Goal: Transaction & Acquisition: Subscribe to service/newsletter

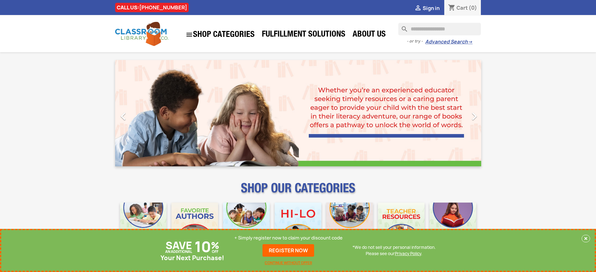
click at [288, 238] on p "+ Simply register now to claim your discount code" at bounding box center [288, 238] width 108 height 6
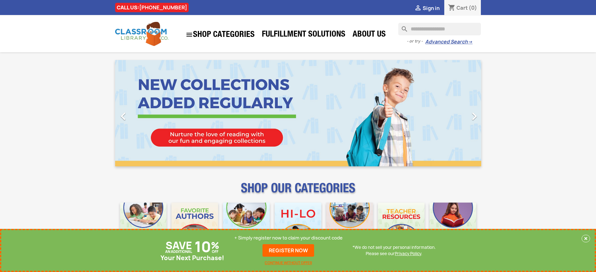
click at [288, 238] on p "+ Simply register now to claim your discount code" at bounding box center [288, 238] width 108 height 6
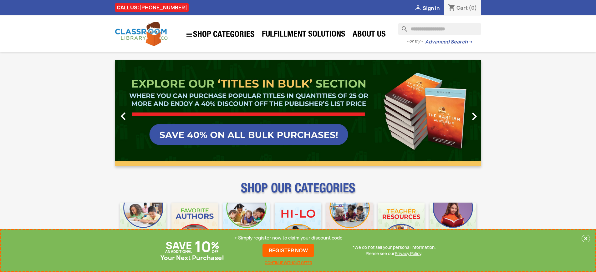
click at [288, 238] on p "+ Simply register now to claim your discount code" at bounding box center [288, 238] width 108 height 6
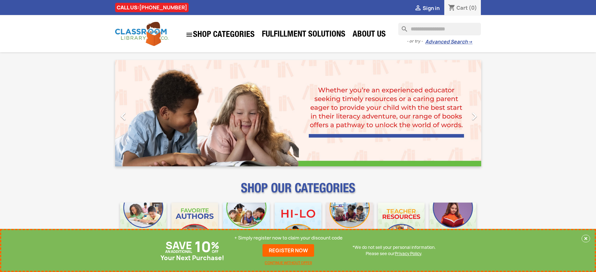
click at [288, 238] on p "+ Simply register now to claim your discount code" at bounding box center [288, 238] width 108 height 6
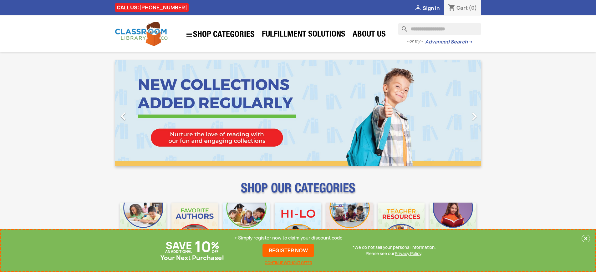
click at [288, 238] on p "+ Simply register now to claim your discount code" at bounding box center [288, 238] width 108 height 6
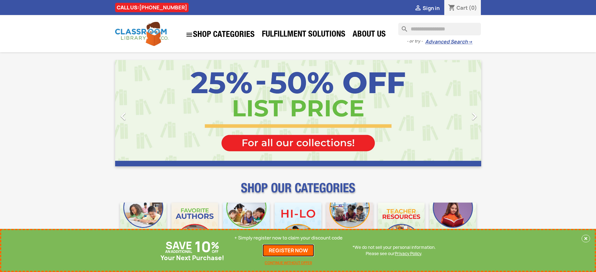
click at [288, 250] on link "REGISTER NOW" at bounding box center [288, 250] width 52 height 13
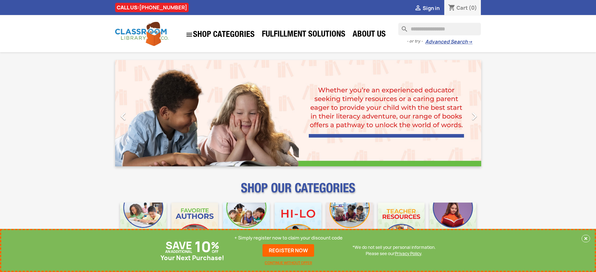
click at [288, 238] on p "+ Simply register now to claim your discount code" at bounding box center [288, 238] width 108 height 6
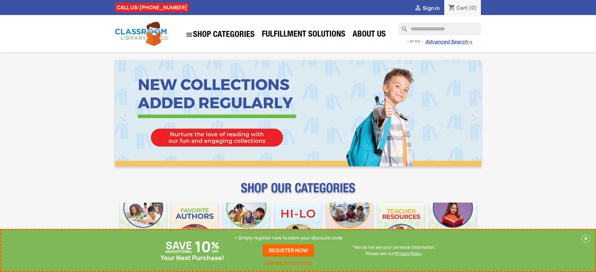
click at [288, 238] on p "+ Simply register now to claim your discount code" at bounding box center [288, 238] width 108 height 6
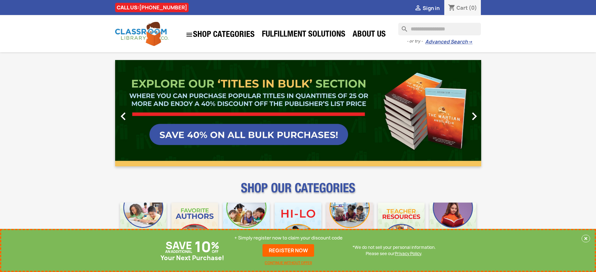
click at [288, 250] on link "REGISTER NOW" at bounding box center [288, 250] width 52 height 13
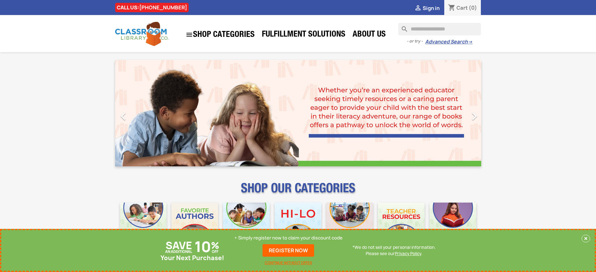
click at [288, 238] on p "+ Simply register now to claim your discount code" at bounding box center [288, 238] width 108 height 6
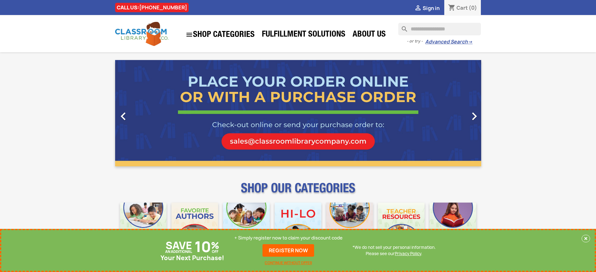
click at [288, 238] on p "+ Simply register now to claim your discount code" at bounding box center [288, 238] width 108 height 6
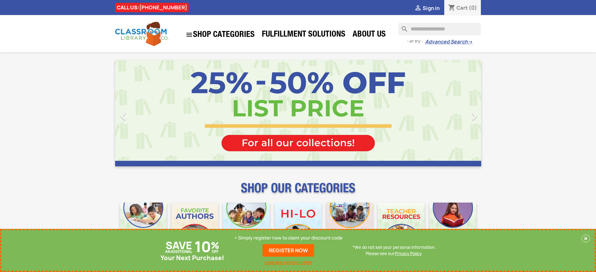
click at [288, 238] on p "+ Simply register now to claim your discount code" at bounding box center [288, 238] width 108 height 6
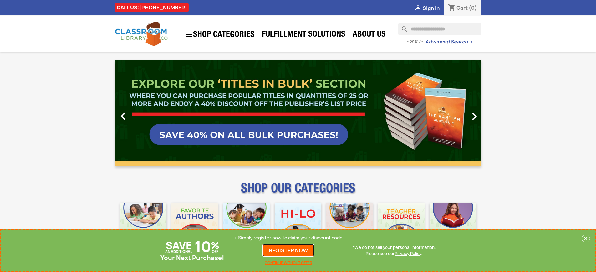
click at [288, 250] on link "REGISTER NOW" at bounding box center [288, 250] width 52 height 13
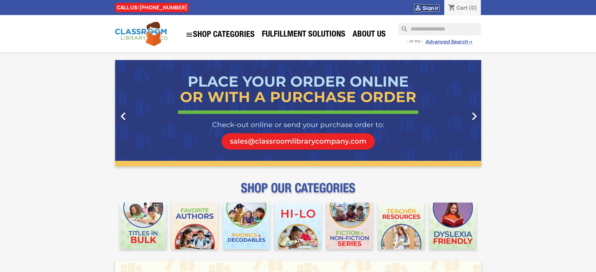
click at [430, 8] on span "Sign in" at bounding box center [430, 8] width 17 height 7
